Goal: Navigation & Orientation: Find specific page/section

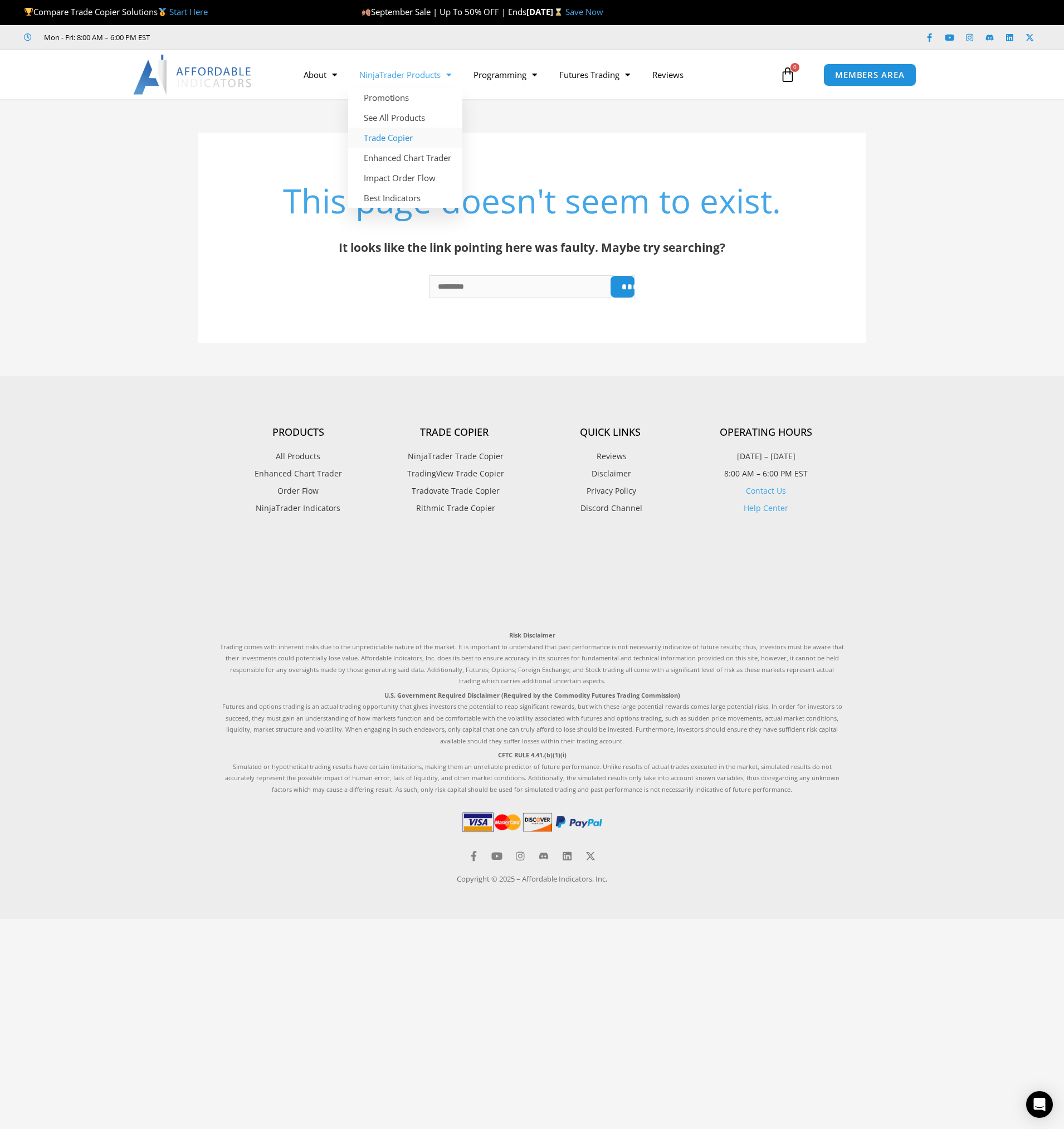
click at [407, 136] on link "Trade Copier" at bounding box center [405, 138] width 114 height 20
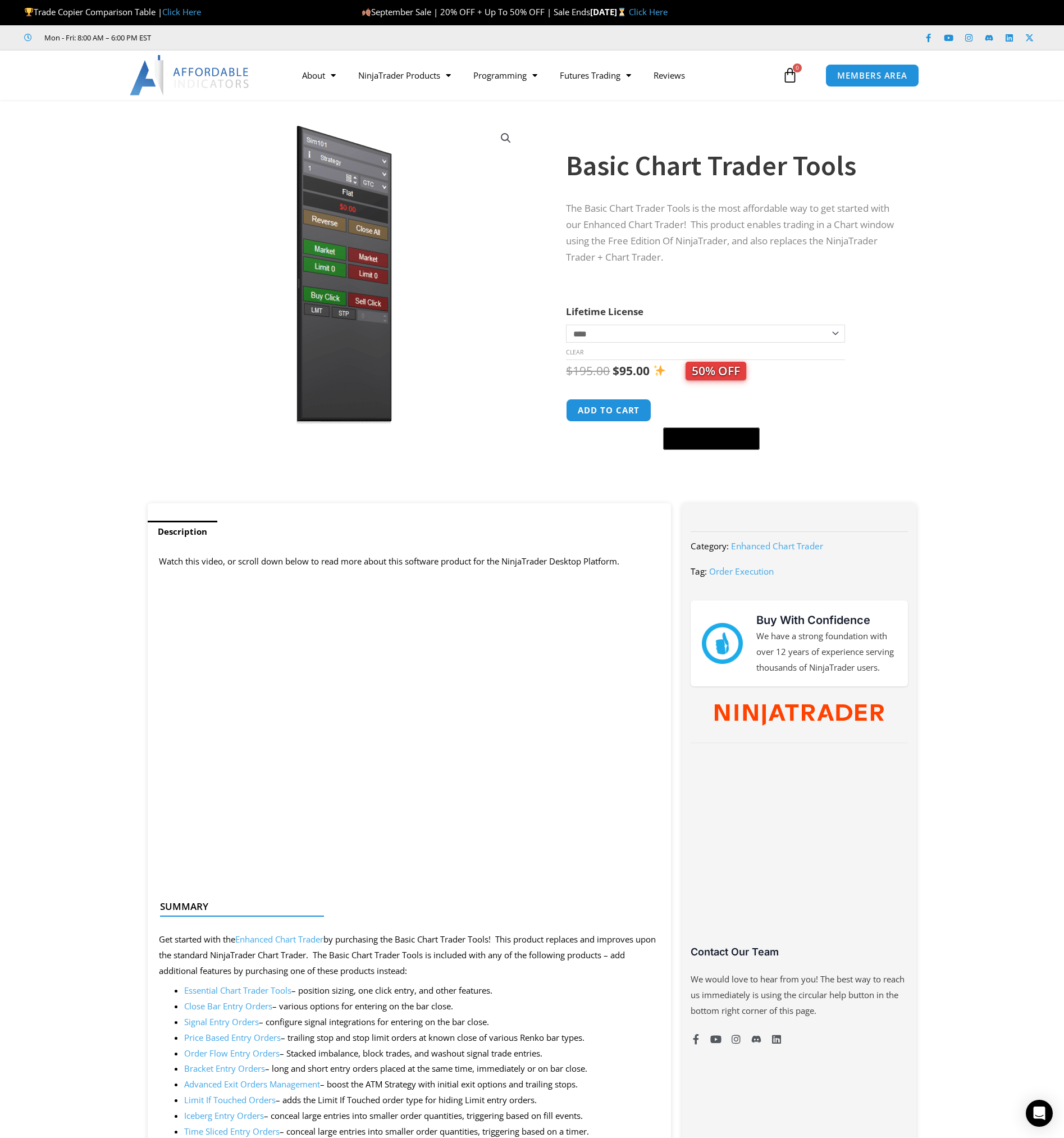
click at [147, 343] on div "Sale!" at bounding box center [344, 307] width 405 height 392
click at [391, 141] on link "Trade Copier" at bounding box center [404, 139] width 115 height 20
